Goal: Information Seeking & Learning: Learn about a topic

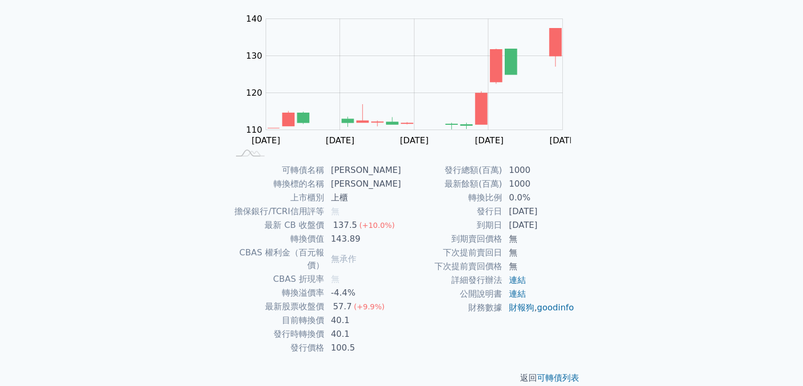
scroll to position [104, 0]
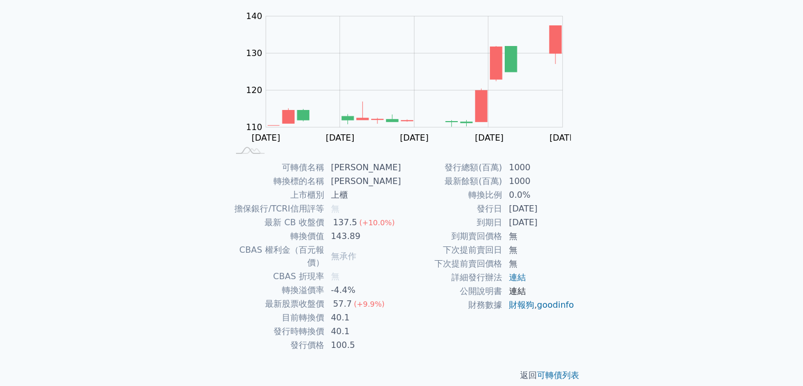
click at [513, 291] on link "連結" at bounding box center [517, 291] width 17 height 10
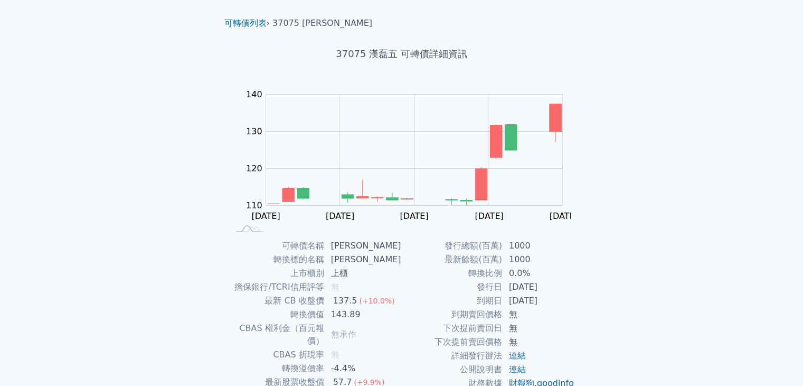
scroll to position [0, 0]
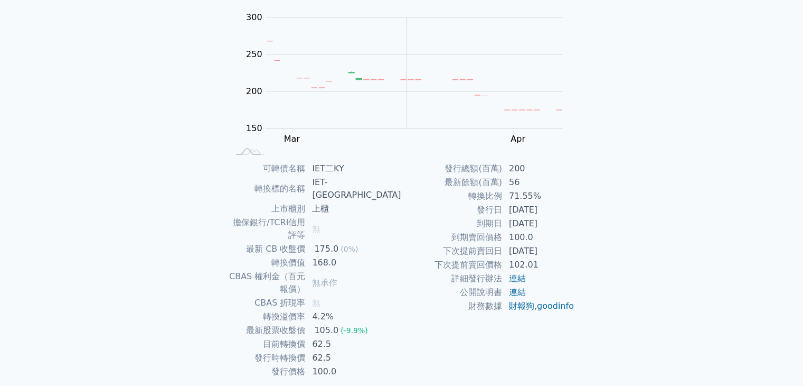
scroll to position [104, 0]
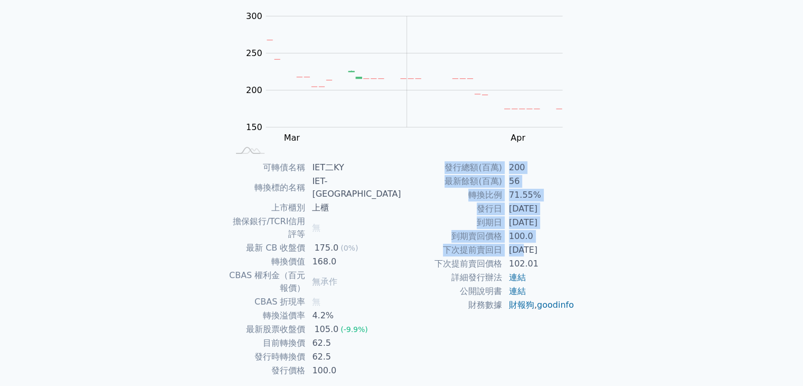
drag, startPoint x: 522, startPoint y: 254, endPoint x: 575, endPoint y: 255, distance: 53.3
click at [575, 255] on div "可轉債名稱 IET二KY 轉換標的名稱 IET-KY 上市櫃別 上櫃 擔保銀行/TCRI信用評等 無 最新 CB 收盤價 175.0 (0%) 轉換價值 16…" at bounding box center [402, 269] width 372 height 217
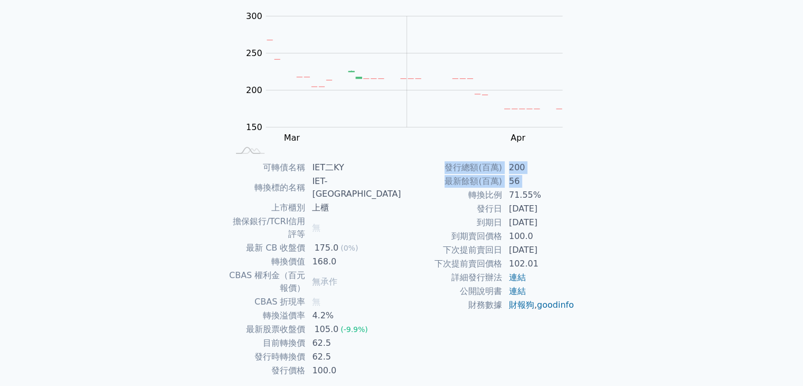
drag, startPoint x: 464, startPoint y: 197, endPoint x: 615, endPoint y: 198, distance: 151.0
click at [615, 198] on div "可轉債列表 財務數據 可轉債列表 財務數據 登入／註冊 登入／註冊 可轉債列表 › 49712 IET二KY 49712 IET二KY 可轉債詳細資訊 Zoo…" at bounding box center [401, 159] width 803 height 527
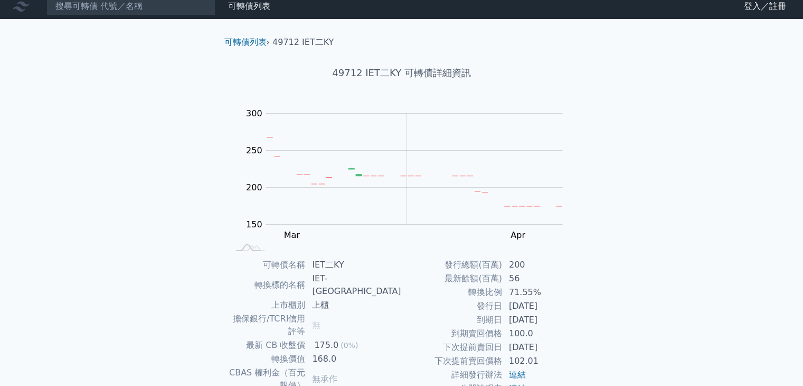
scroll to position [0, 0]
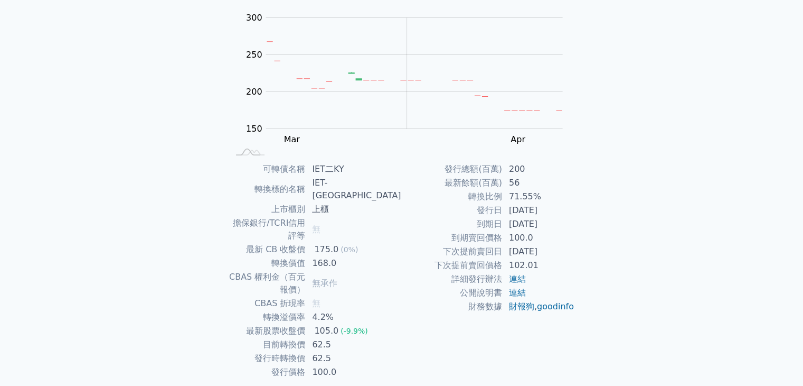
scroll to position [104, 0]
click at [520, 291] on link "連結" at bounding box center [517, 291] width 17 height 10
click at [518, 275] on link "連結" at bounding box center [517, 277] width 17 height 10
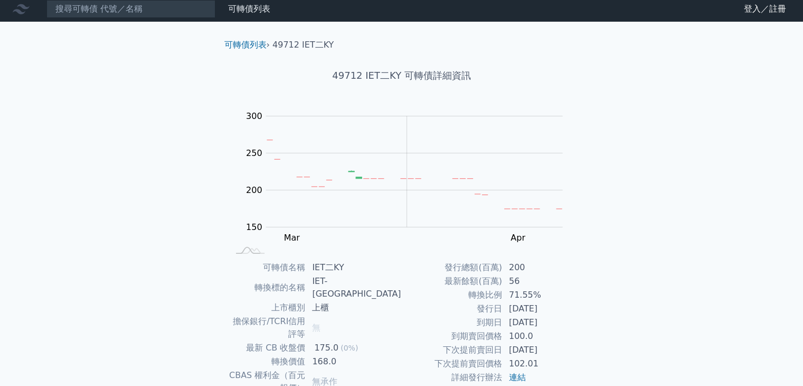
scroll to position [0, 0]
